Goal: Transaction & Acquisition: Purchase product/service

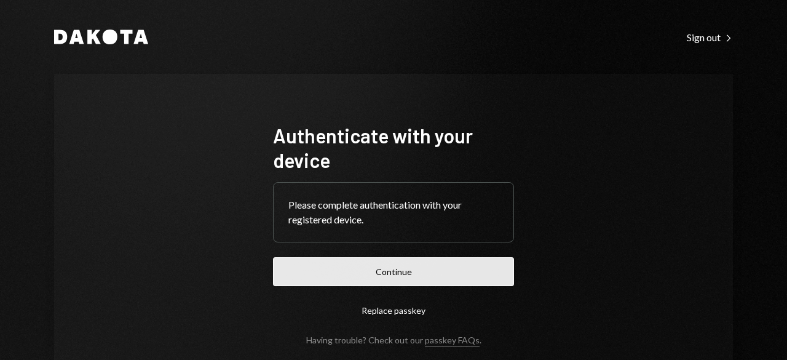
click at [398, 282] on button "Continue" at bounding box center [393, 271] width 241 height 29
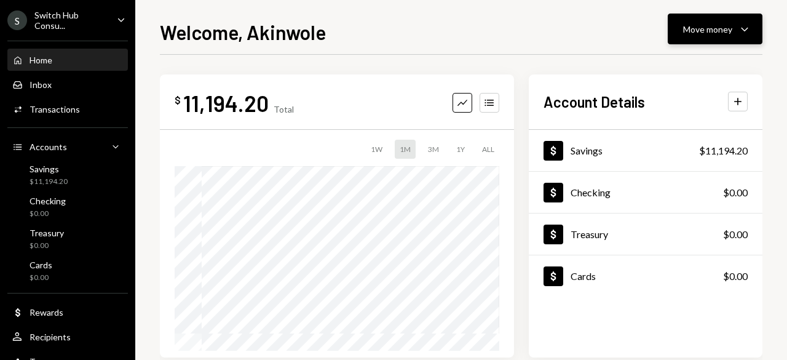
click at [733, 32] on div "Move money Caret Down" at bounding box center [715, 29] width 64 height 15
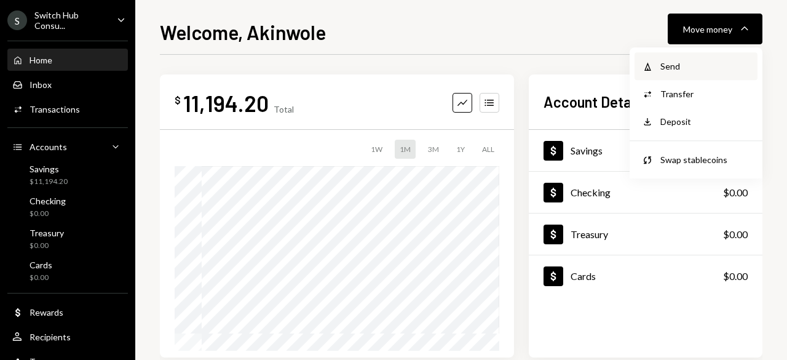
click at [678, 61] on div "Send" at bounding box center [705, 66] width 90 height 13
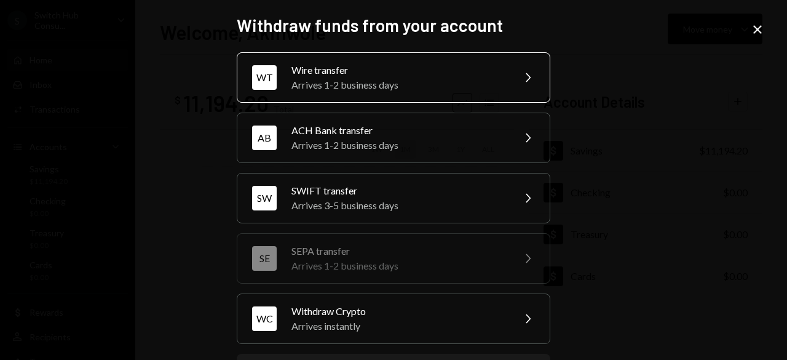
click at [494, 76] on div "Wire transfer" at bounding box center [398, 70] width 214 height 15
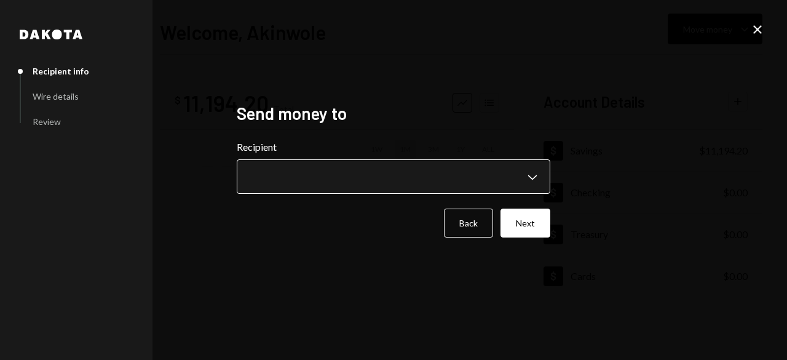
click at [428, 178] on body "**********" at bounding box center [393, 180] width 787 height 360
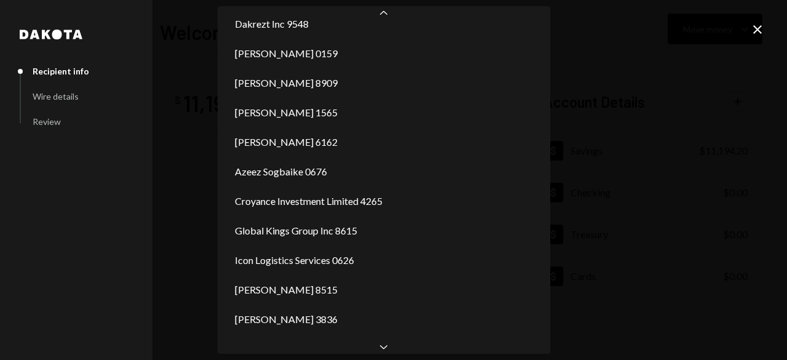
scroll to position [258, 0]
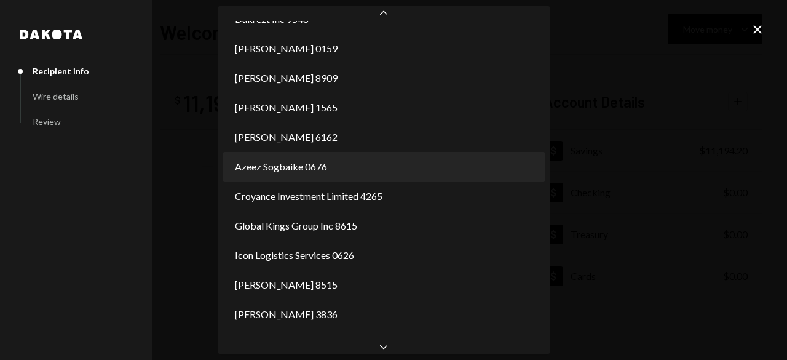
select select "**********"
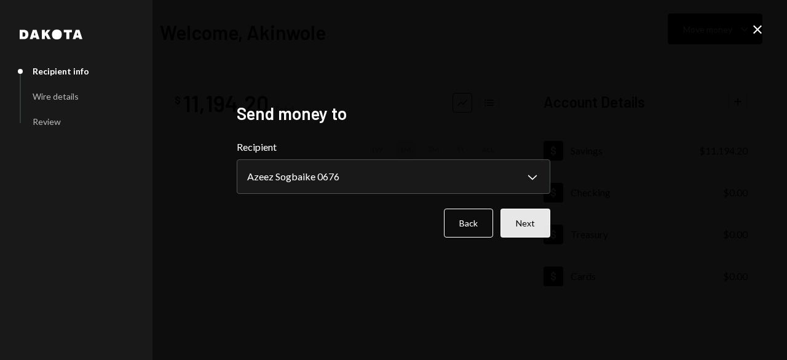
click at [524, 229] on button "Next" at bounding box center [526, 222] width 50 height 29
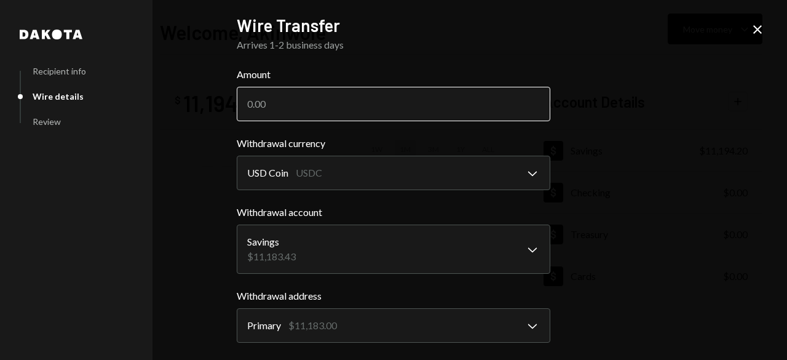
click at [319, 95] on input "Amount" at bounding box center [394, 104] width 314 height 34
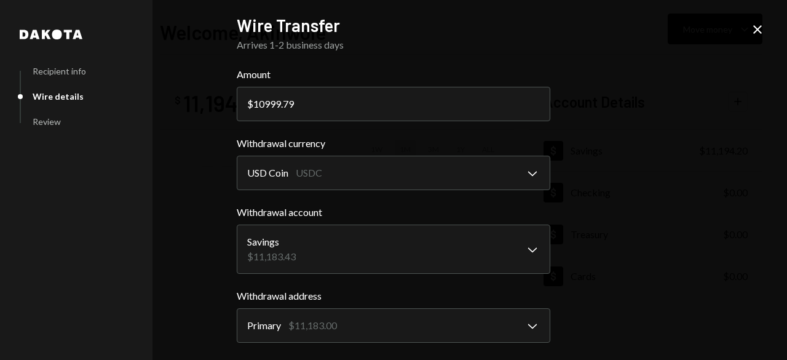
scroll to position [197, 0]
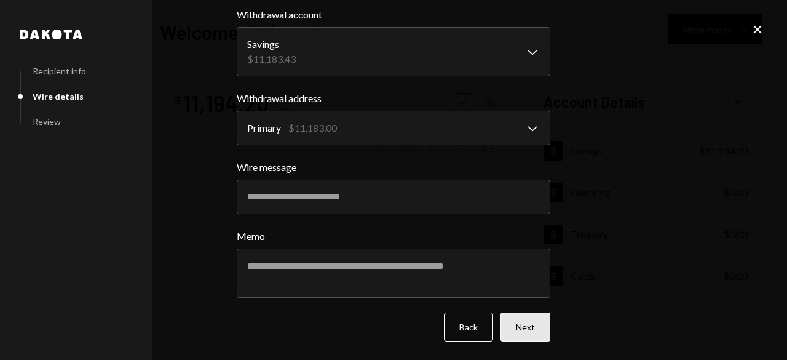
type input "10999.79"
click at [517, 331] on button "Next" at bounding box center [526, 326] width 50 height 29
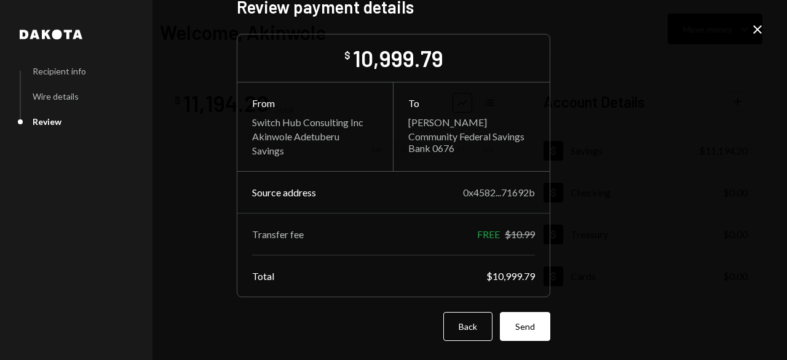
click at [517, 331] on button "Send" at bounding box center [525, 326] width 50 height 29
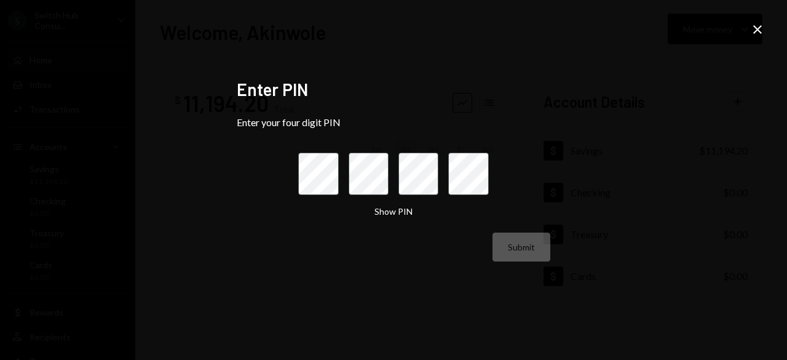
scroll to position [0, 0]
click at [762, 31] on icon "Close" at bounding box center [757, 29] width 15 height 15
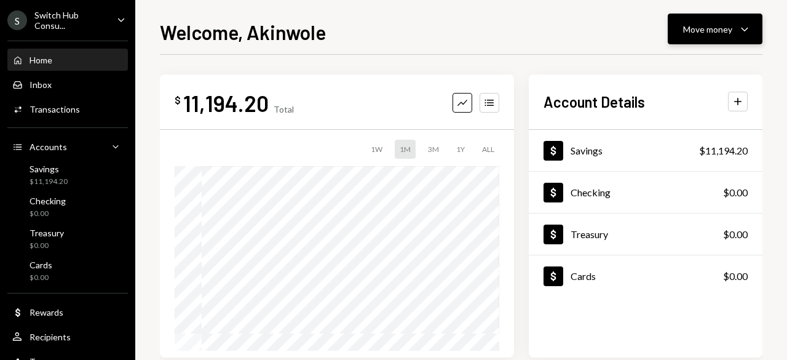
click at [729, 29] on div "Move money" at bounding box center [707, 29] width 49 height 13
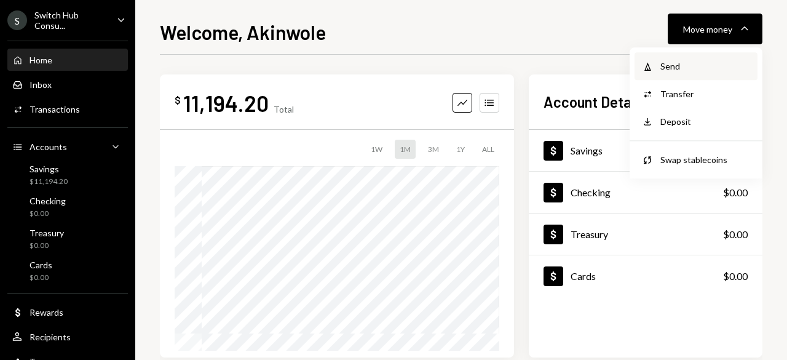
click at [649, 66] on icon at bounding box center [647, 66] width 7 height 9
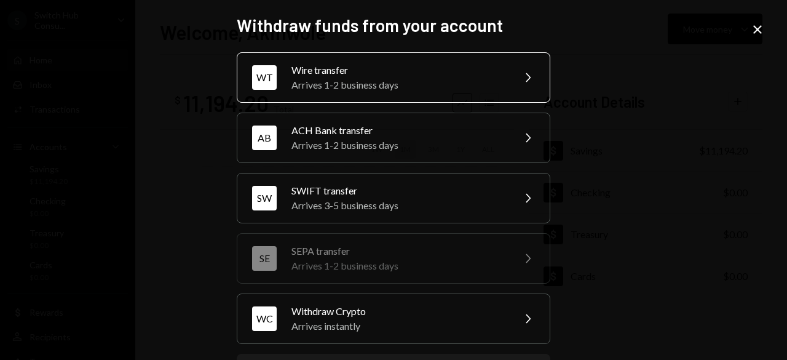
click at [512, 80] on div "WT Wire transfer Arrives 1-2 business days Chevron Right" at bounding box center [394, 77] width 314 height 50
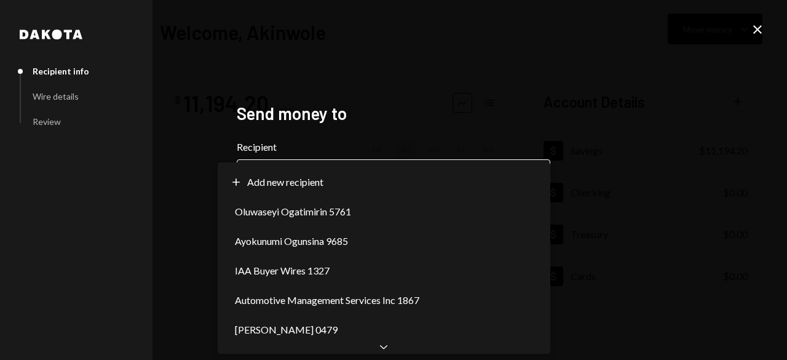
click at [452, 162] on button "Chevron Down" at bounding box center [394, 176] width 314 height 34
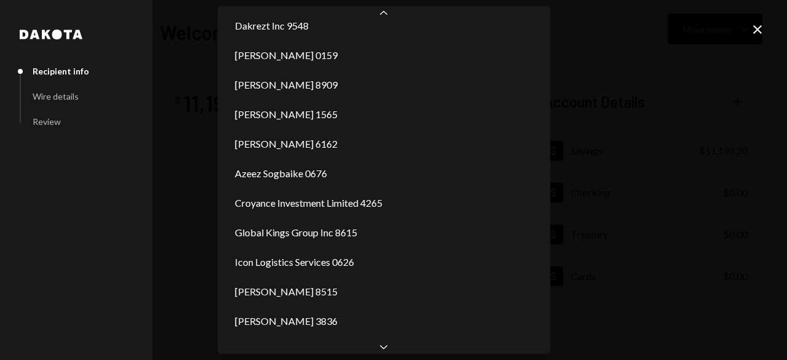
scroll to position [250, 0]
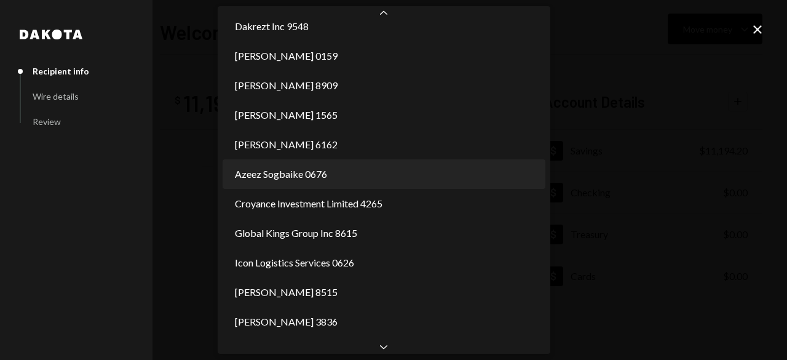
select select "**********"
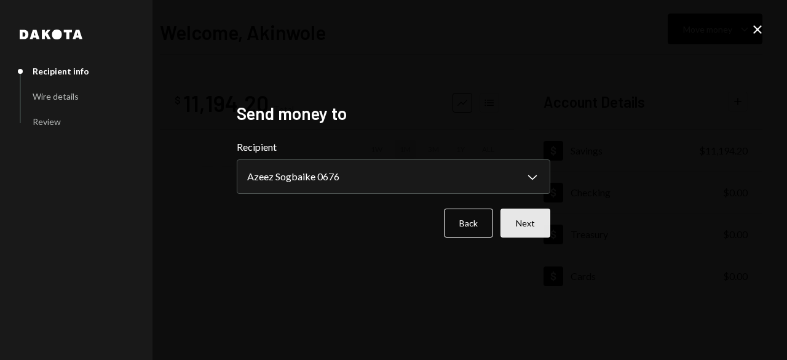
click at [532, 224] on button "Next" at bounding box center [526, 222] width 50 height 29
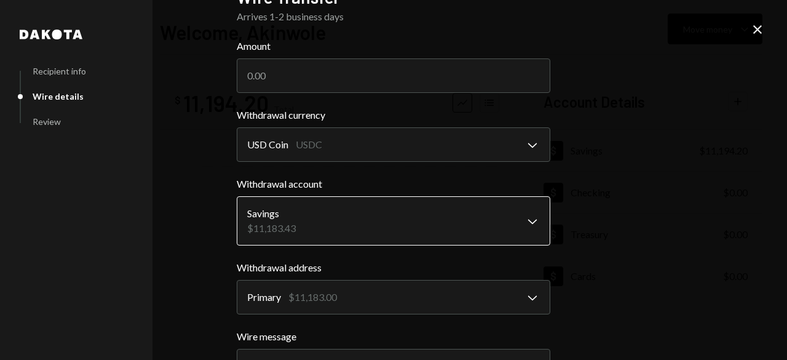
scroll to position [26, 0]
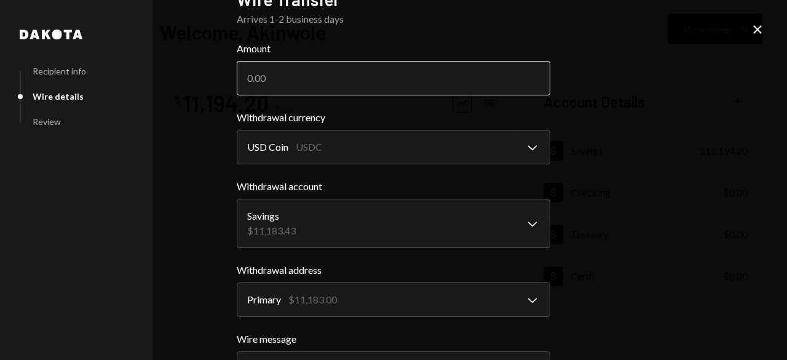
click at [312, 77] on input "Amount" at bounding box center [394, 78] width 314 height 34
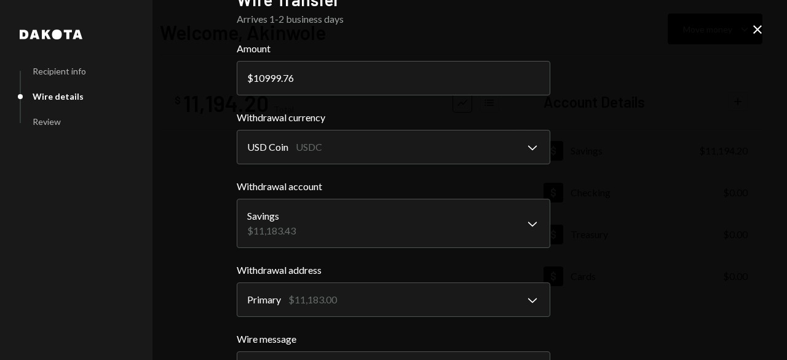
drag, startPoint x: 312, startPoint y: 77, endPoint x: 223, endPoint y: 66, distance: 89.8
click at [223, 66] on div "**********" at bounding box center [393, 154] width 343 height 360
type input "11000"
click at [213, 109] on div "**********" at bounding box center [393, 180] width 787 height 360
click at [204, 208] on div "**********" at bounding box center [393, 180] width 787 height 360
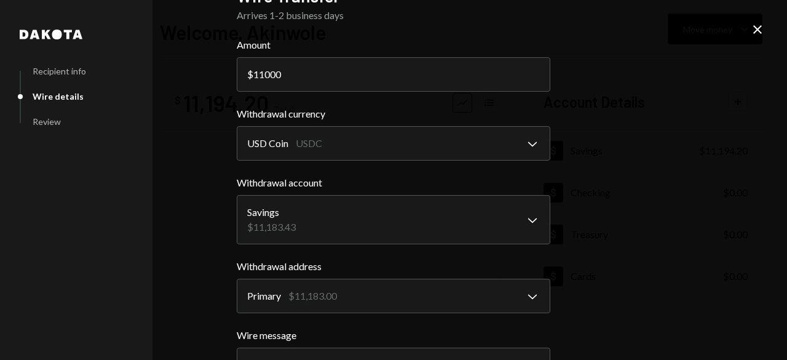
scroll to position [197, 0]
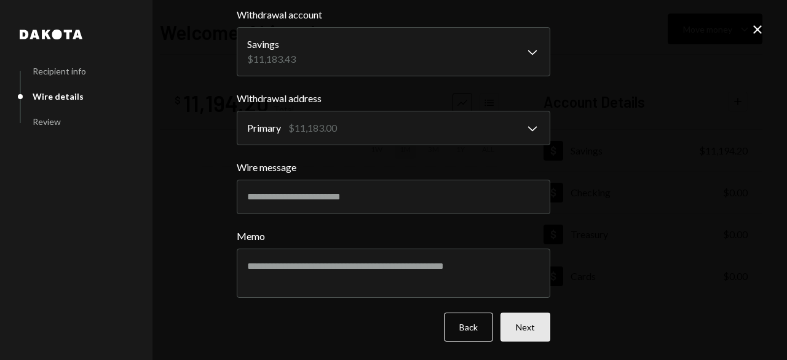
click at [519, 328] on button "Next" at bounding box center [526, 326] width 50 height 29
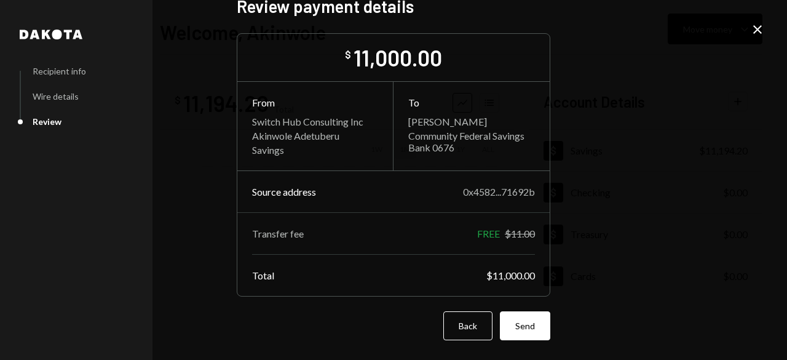
scroll to position [18, 0]
click at [519, 328] on button "Send" at bounding box center [525, 326] width 50 height 29
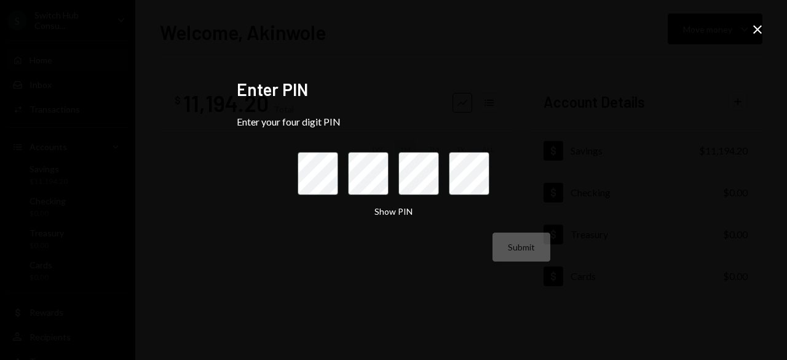
scroll to position [0, 0]
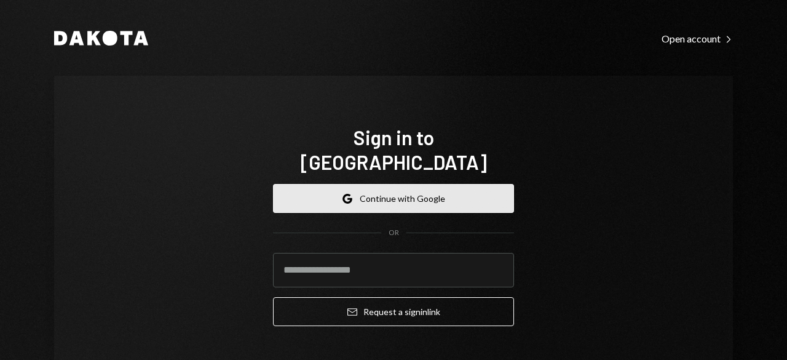
click at [396, 184] on button "Google Continue with Google" at bounding box center [393, 198] width 241 height 29
